Goal: Navigation & Orientation: Understand site structure

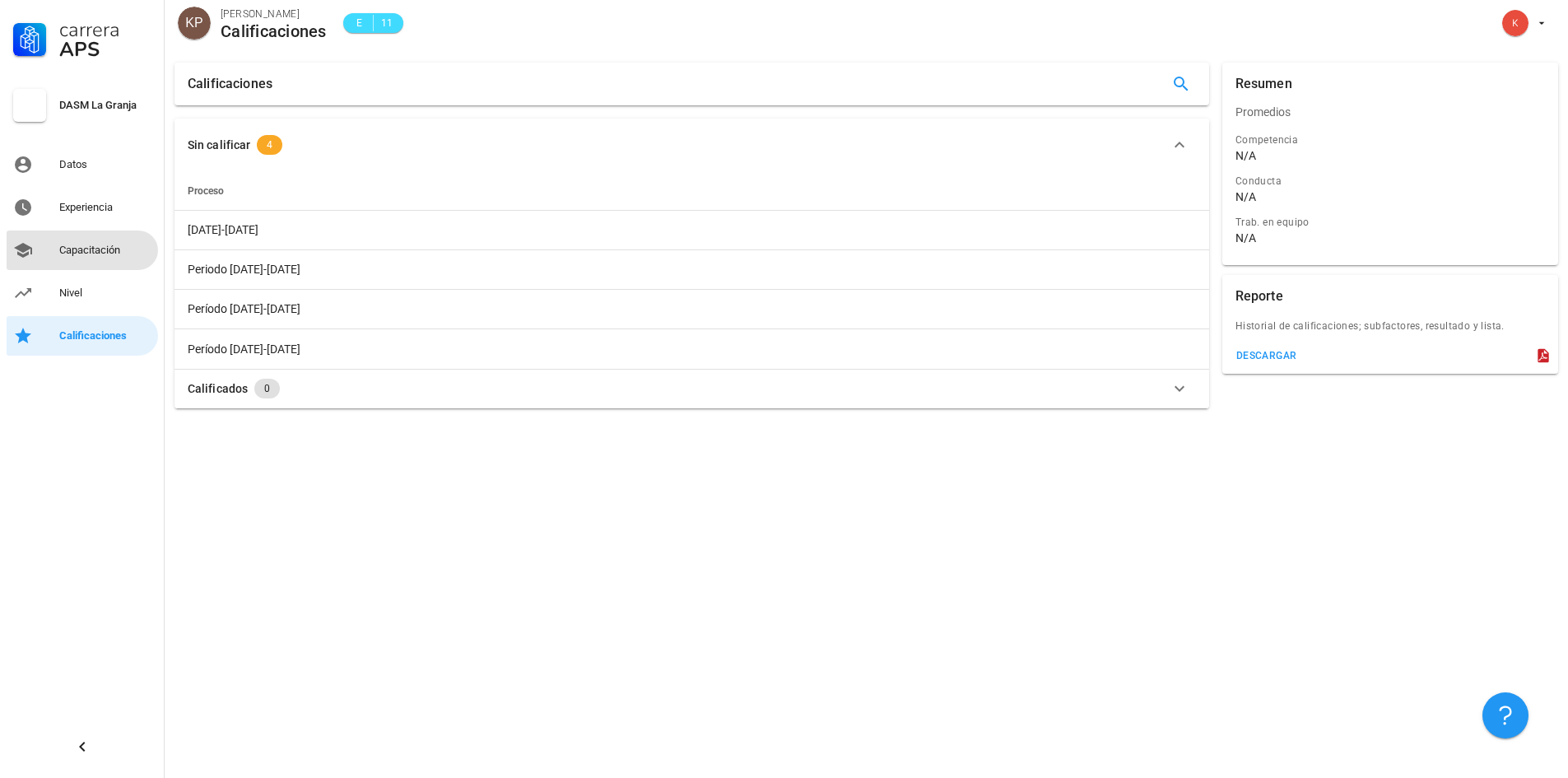
click at [101, 252] on div "Capacitación" at bounding box center [105, 250] width 92 height 13
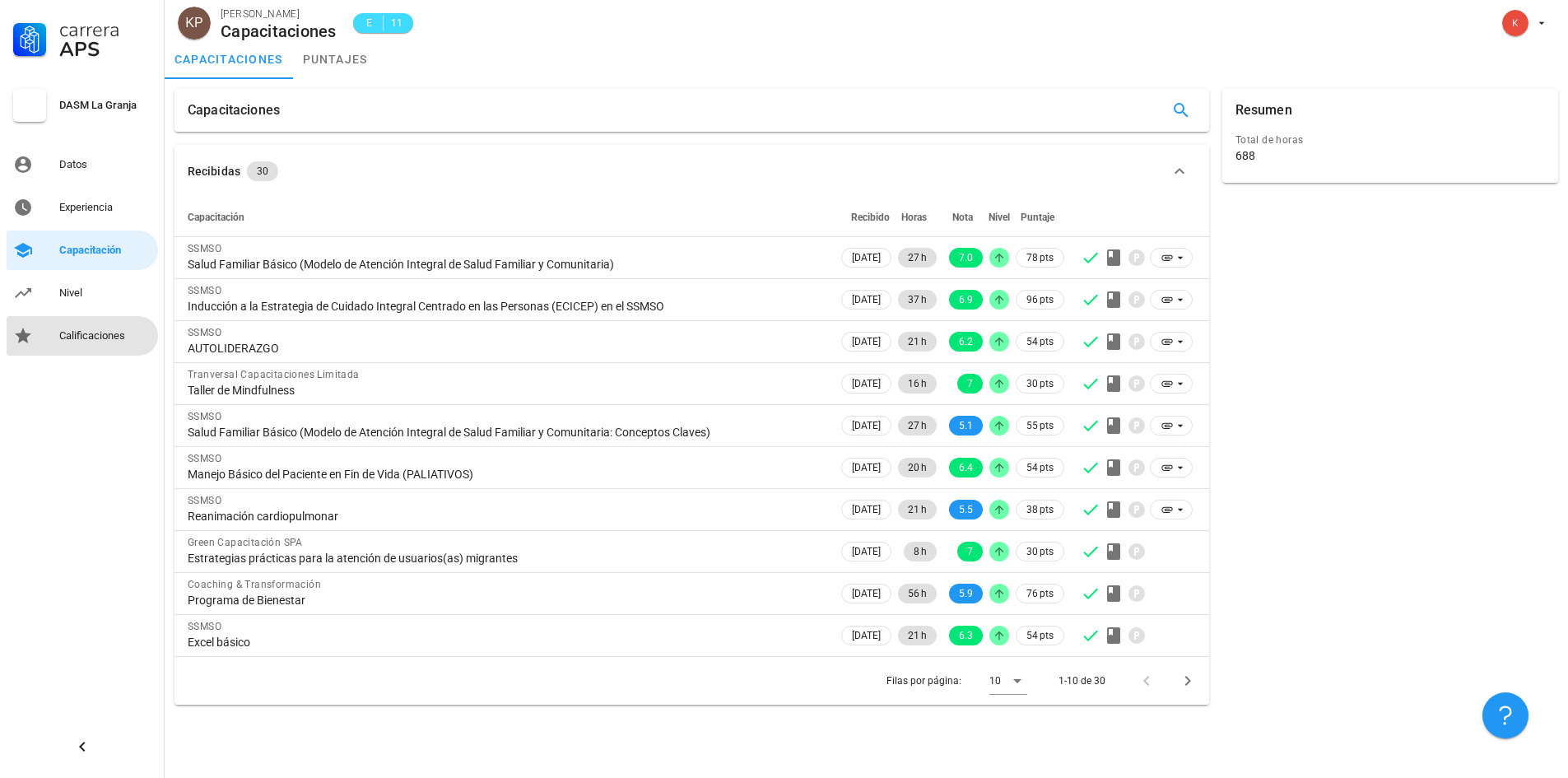
click at [96, 334] on div "Calificaciones" at bounding box center [105, 336] width 92 height 13
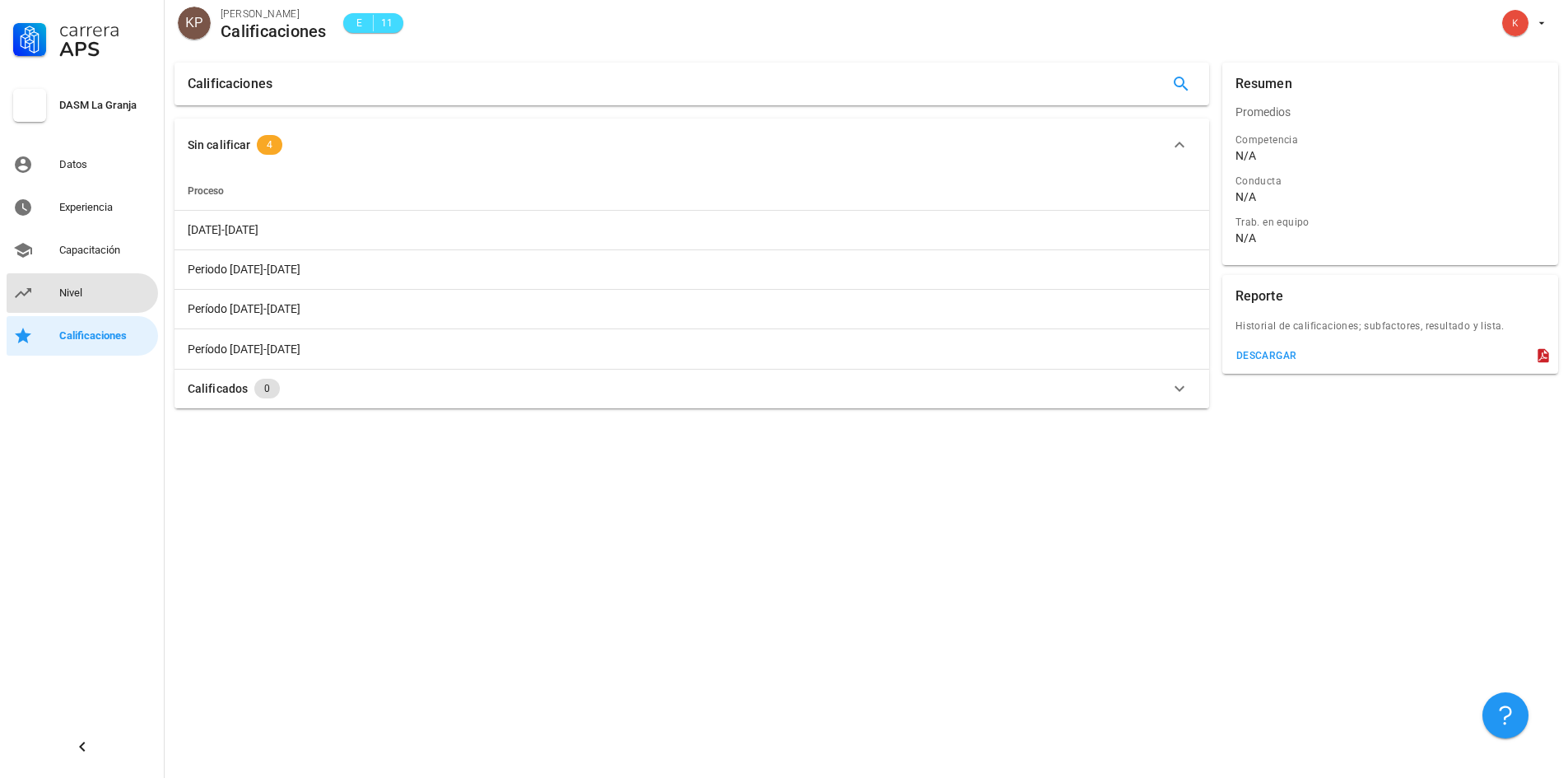
click at [76, 301] on div "Nivel" at bounding box center [105, 293] width 92 height 26
